Goal: Ask a question

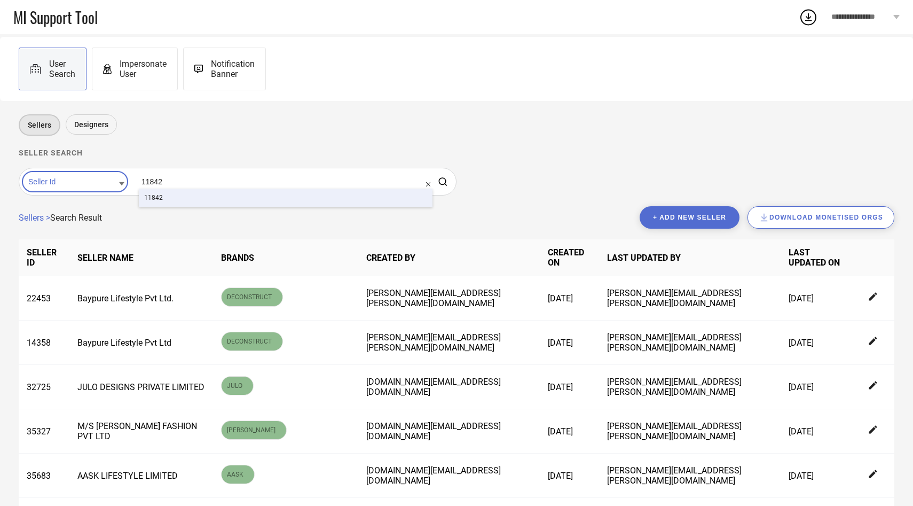
type input "11842"
click at [143, 204] on div "11842" at bounding box center [286, 197] width 294 height 18
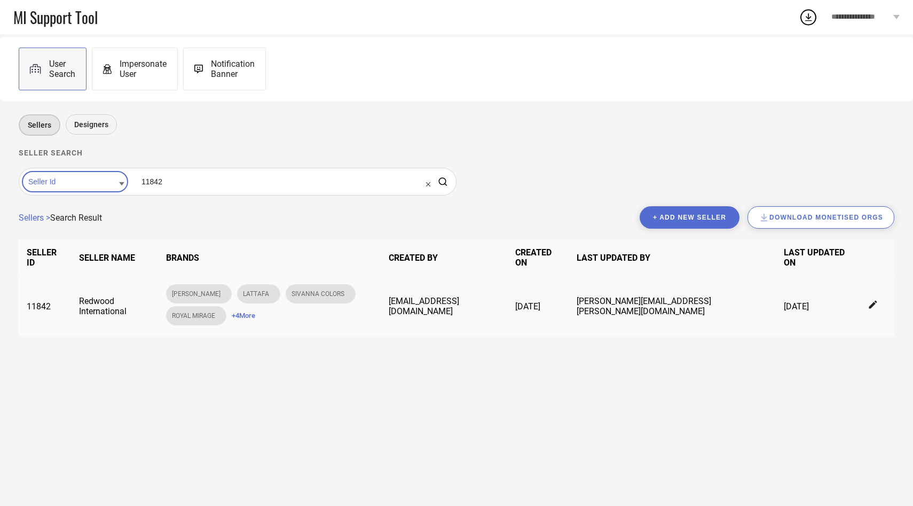
click at [232, 311] on span "+ 4 More" at bounding box center [243, 315] width 23 height 8
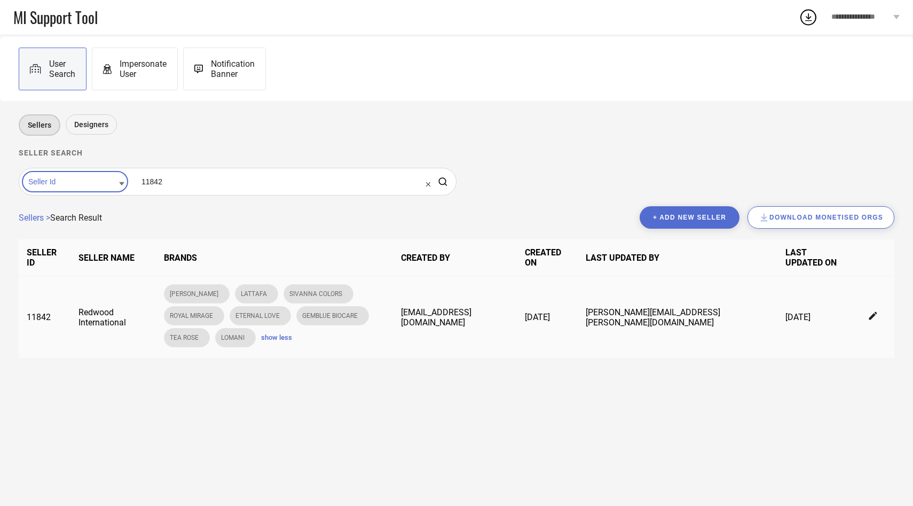
click at [261, 334] on span "show less" at bounding box center [276, 337] width 31 height 8
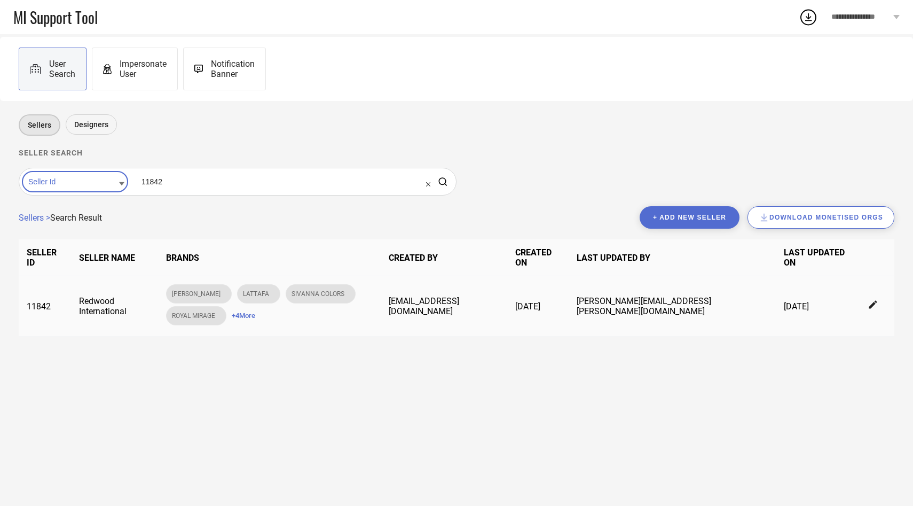
click at [871, 305] on div at bounding box center [874, 306] width 10 height 12
click at [872, 301] on icon at bounding box center [873, 305] width 8 height 8
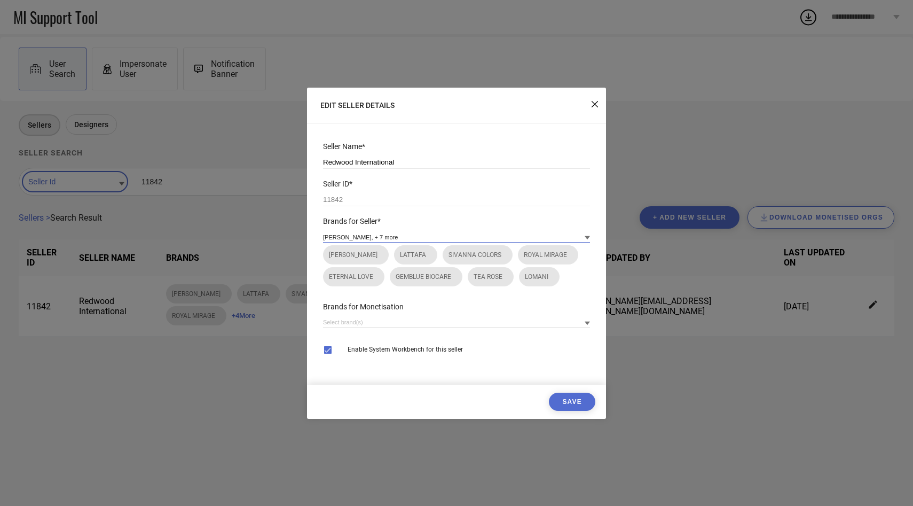
click at [415, 235] on input at bounding box center [456, 236] width 267 height 11
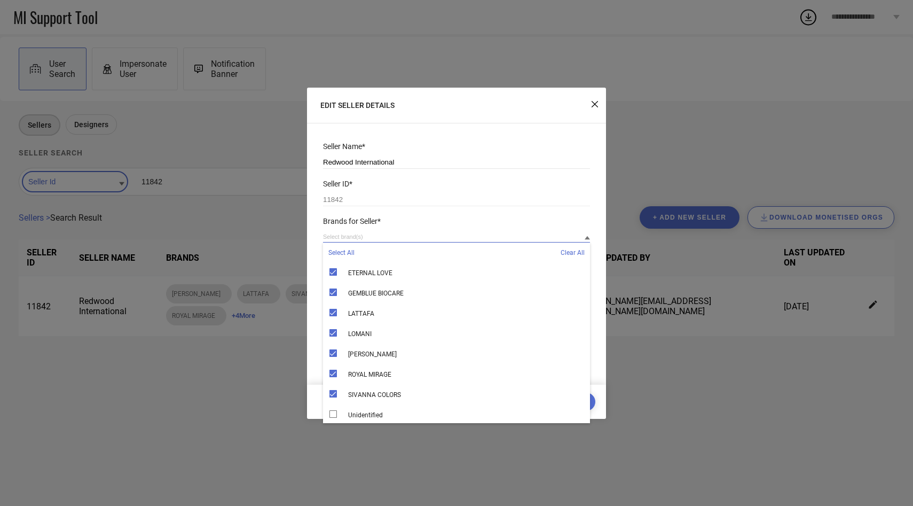
paste input "Afnan"
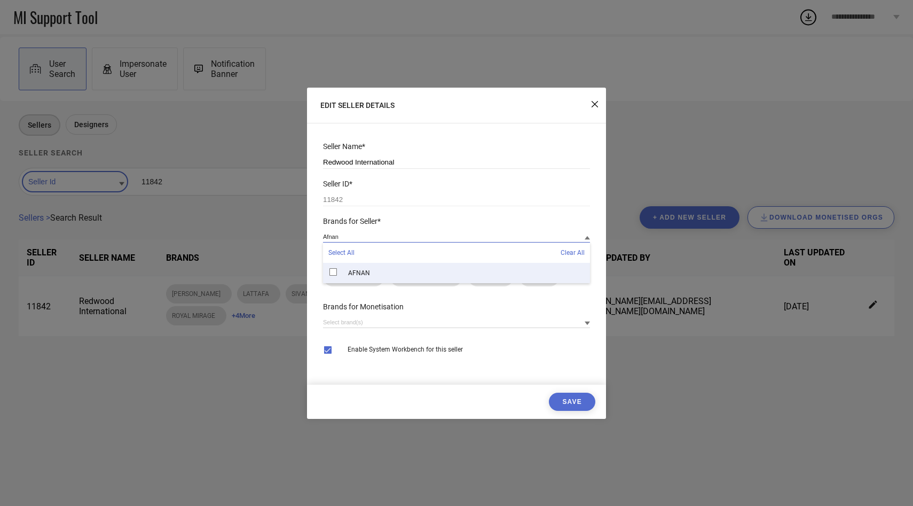
type input "Afnan"
click at [366, 274] on span "AFNAN" at bounding box center [359, 272] width 22 height 7
